Goal: Navigation & Orientation: Find specific page/section

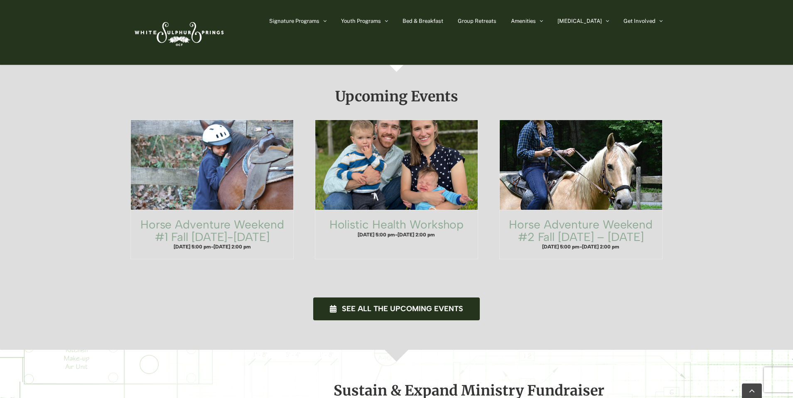
scroll to position [477, 0]
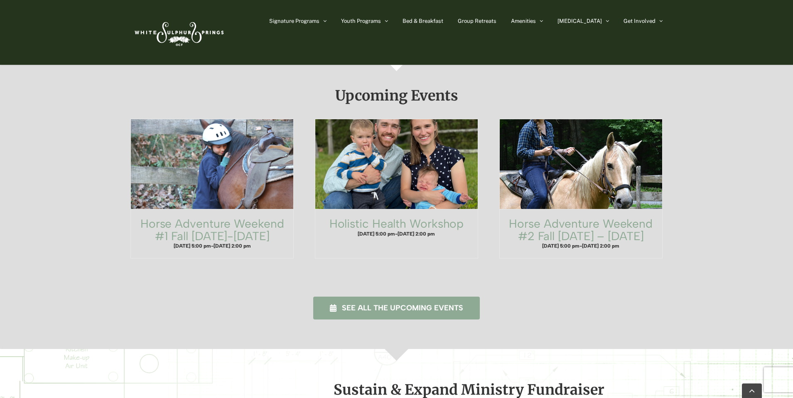
click at [433, 304] on span "See all the upcoming events" at bounding box center [402, 308] width 121 height 9
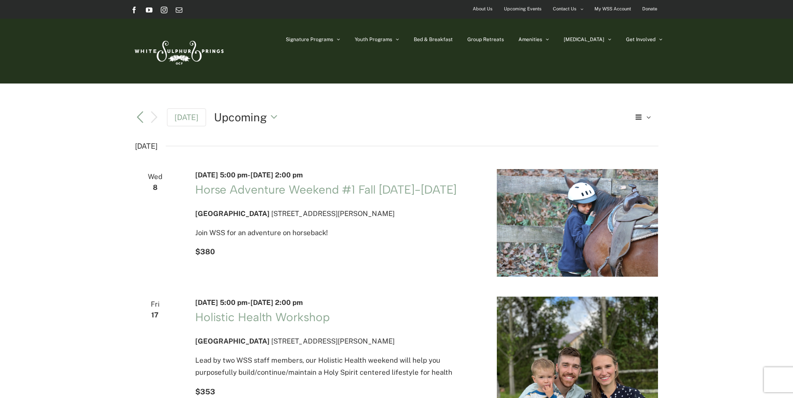
click at [480, 14] on span "About Us" at bounding box center [483, 9] width 20 height 12
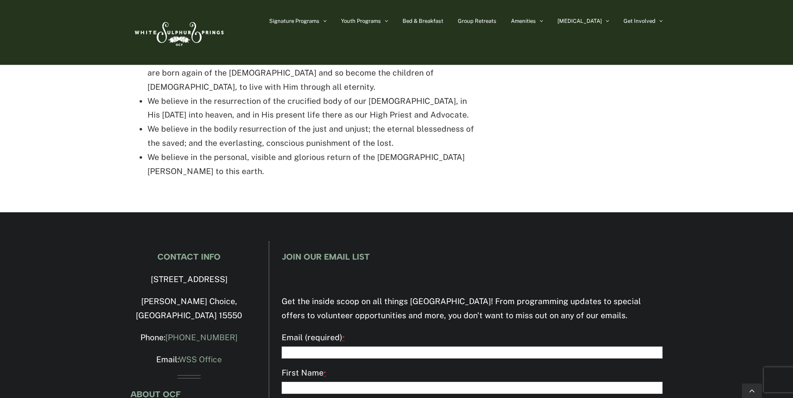
scroll to position [1866, 0]
